Goal: Transaction & Acquisition: Subscribe to service/newsletter

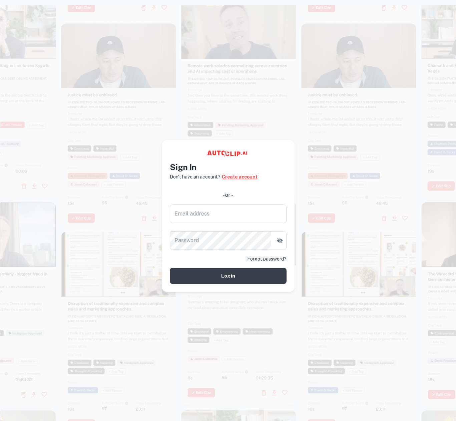
click at [240, 178] on link "Create account" at bounding box center [240, 176] width 36 height 7
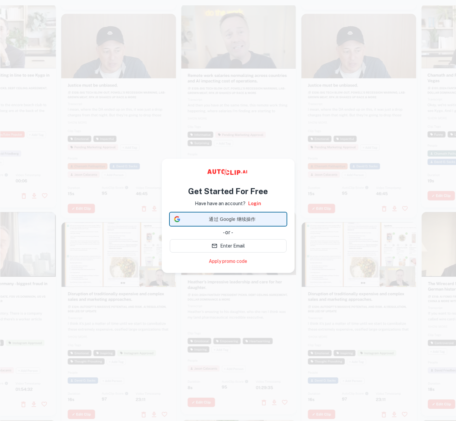
click at [229, 218] on span "通过 Google 继续操作" at bounding box center [232, 219] width 99 height 7
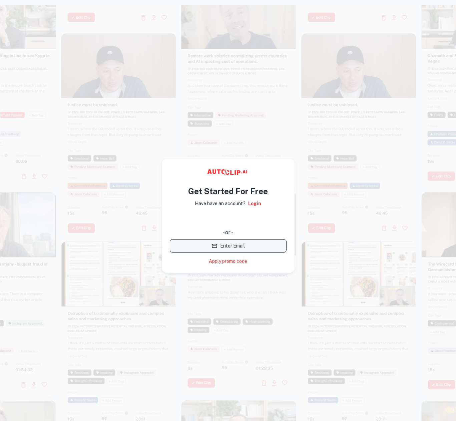
click at [207, 241] on button "Enter Email" at bounding box center [228, 245] width 117 height 13
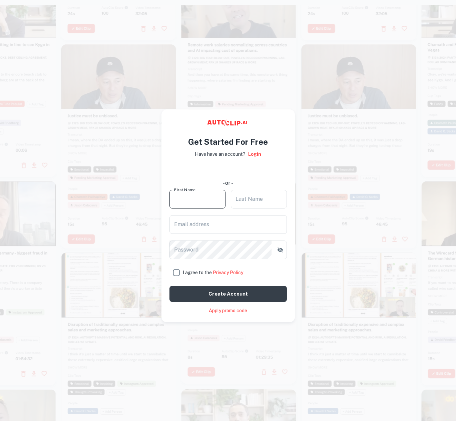
click at [208, 202] on input "First Name" at bounding box center [197, 199] width 56 height 19
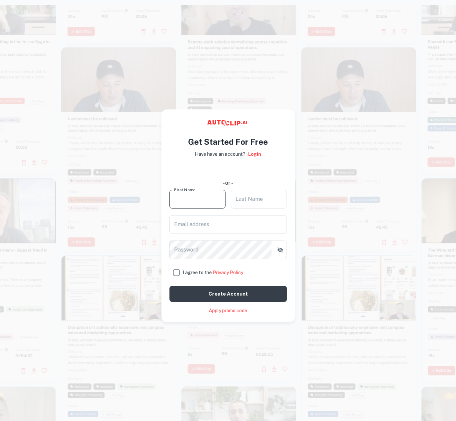
type input "m"
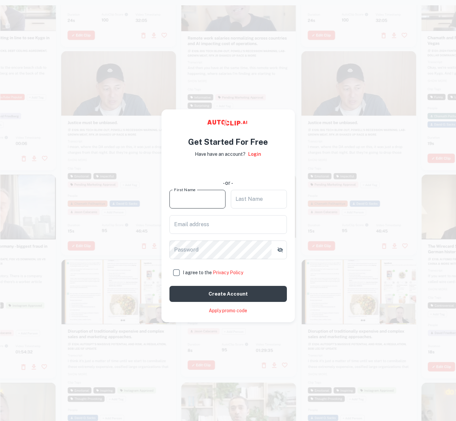
click at [196, 199] on input "First Name" at bounding box center [197, 199] width 56 height 19
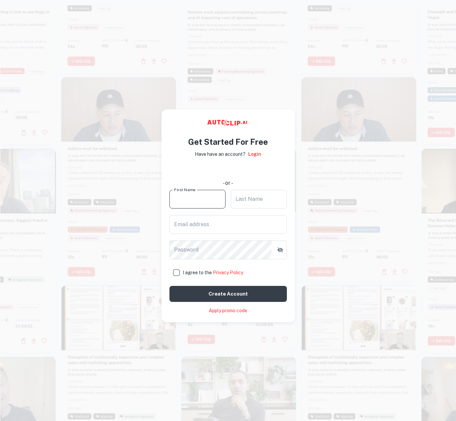
click at [206, 199] on input "First Name" at bounding box center [197, 199] width 56 height 19
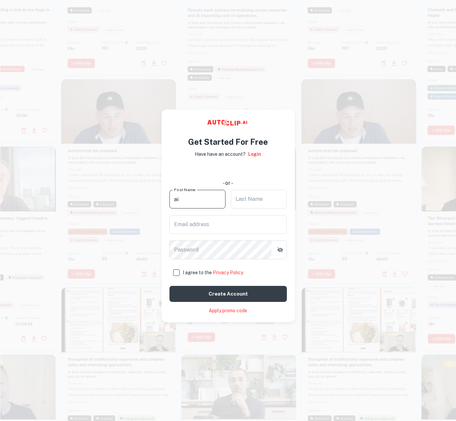
type input "a"
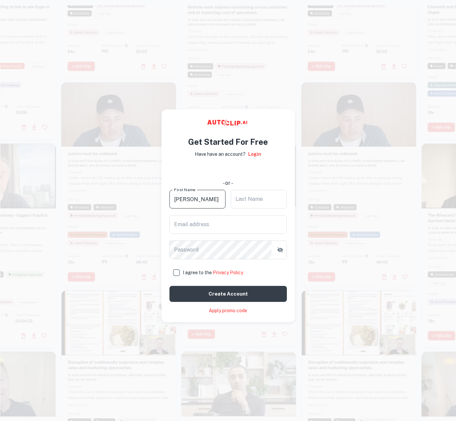
type input "[PERSON_NAME]"
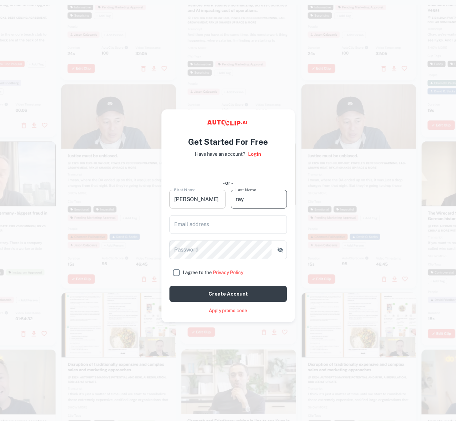
type input "ray"
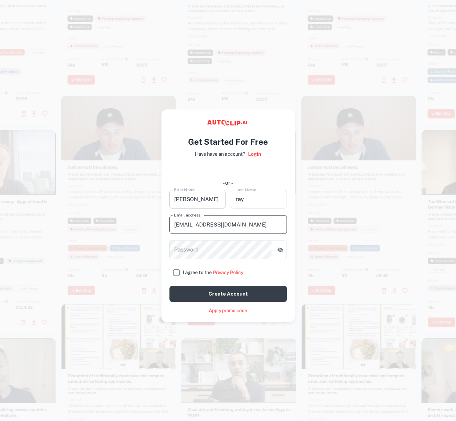
type input "[EMAIL_ADDRESS][DOMAIN_NAME]"
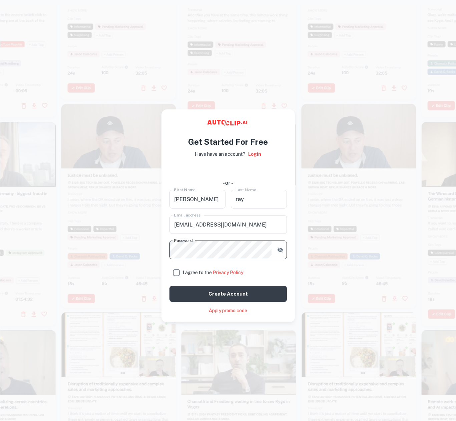
click at [176, 272] on input "I agree to the Privacy Policy" at bounding box center [175, 272] width 13 height 13
checkbox input "true"
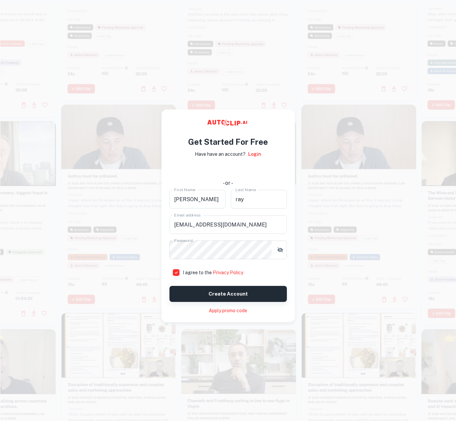
click at [206, 288] on button "Create account" at bounding box center [227, 294] width 117 height 16
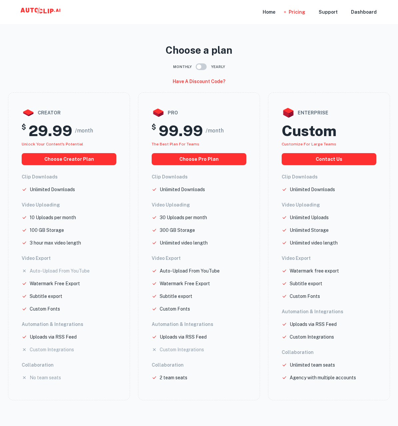
click at [43, 12] on icon at bounding box center [44, 11] width 3 height 5
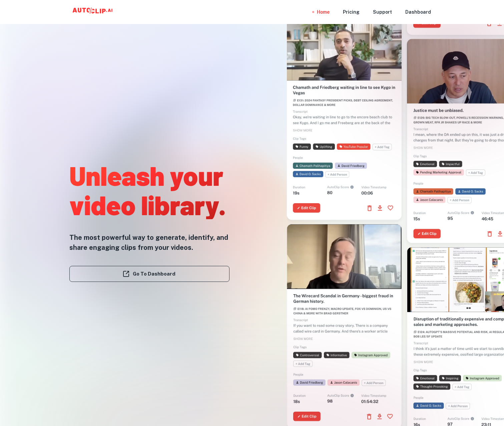
click at [352, 82] on div at bounding box center [344, 118] width 115 height 204
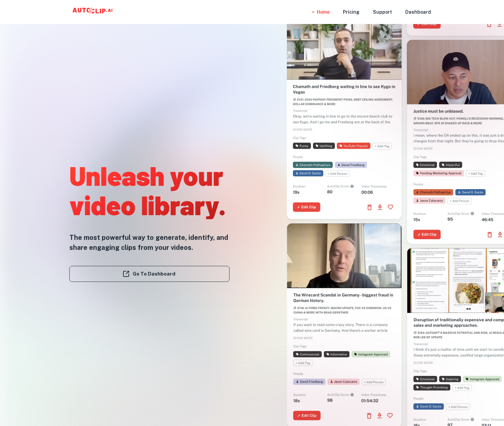
click at [354, 58] on video at bounding box center [344, 43] width 115 height 57
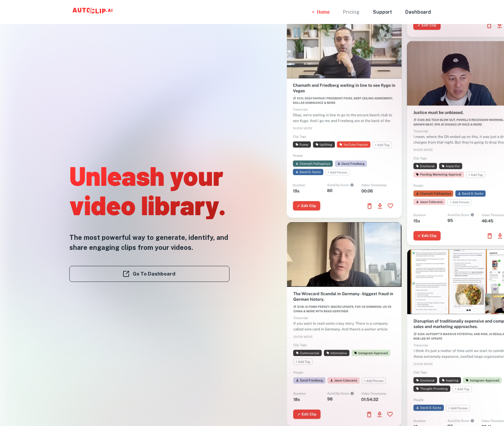
click at [357, 16] on div "Pricing" at bounding box center [351, 12] width 17 height 24
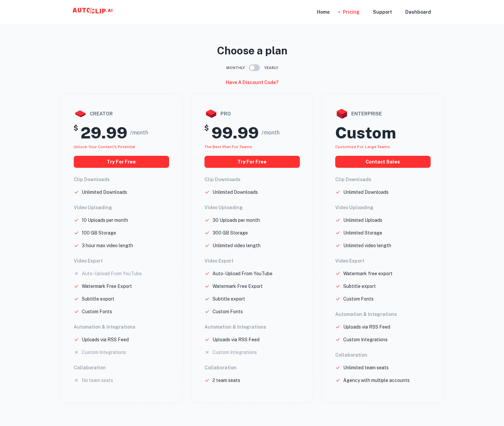
click at [245, 68] on input "checkbox" at bounding box center [252, 67] width 38 height 13
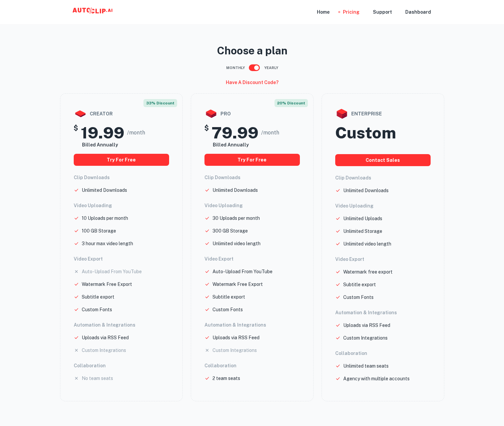
click at [250, 66] on input "checkbox" at bounding box center [257, 67] width 38 height 13
checkbox input "false"
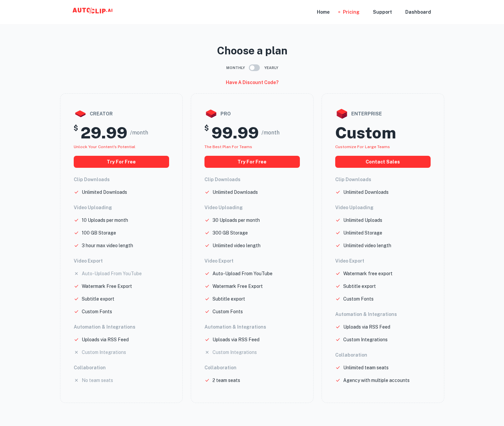
click at [83, 8] on icon at bounding box center [93, 11] width 67 height 13
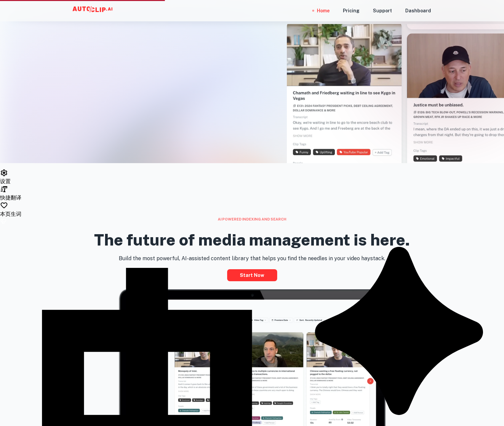
scroll to position [166, 0]
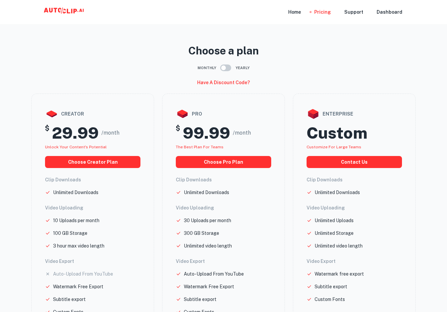
click at [48, 14] on icon at bounding box center [64, 11] width 67 height 13
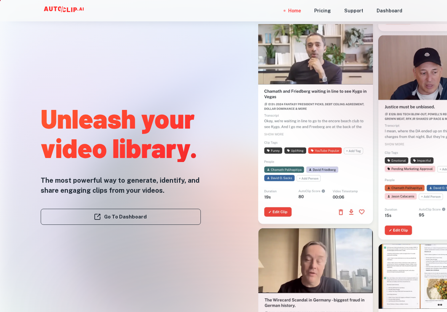
scroll to position [191, 0]
